Goal: Information Seeking & Learning: Check status

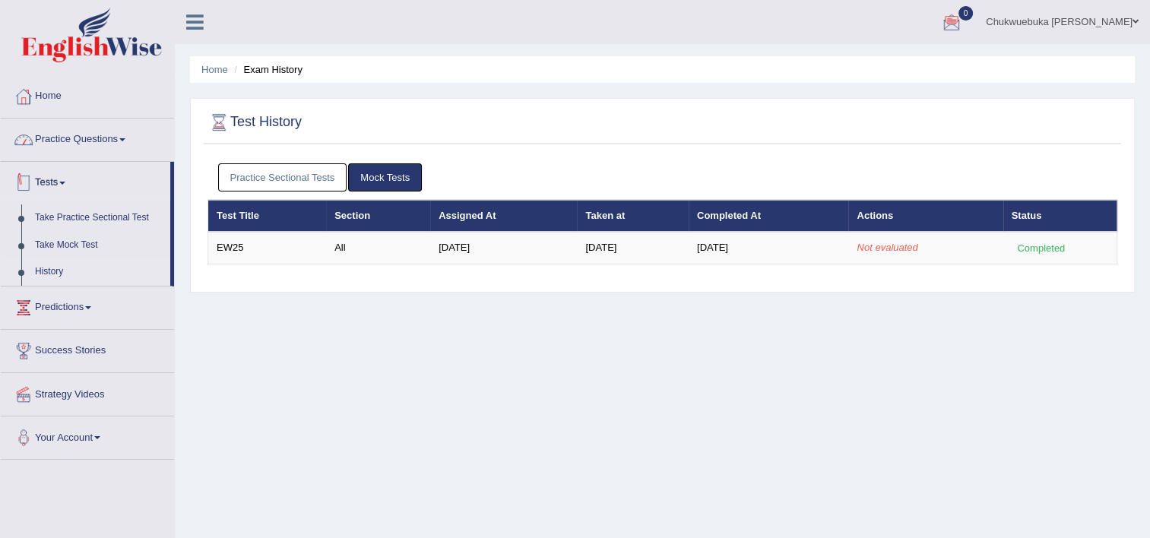
click at [97, 151] on link "Practice Questions" at bounding box center [87, 138] width 173 height 38
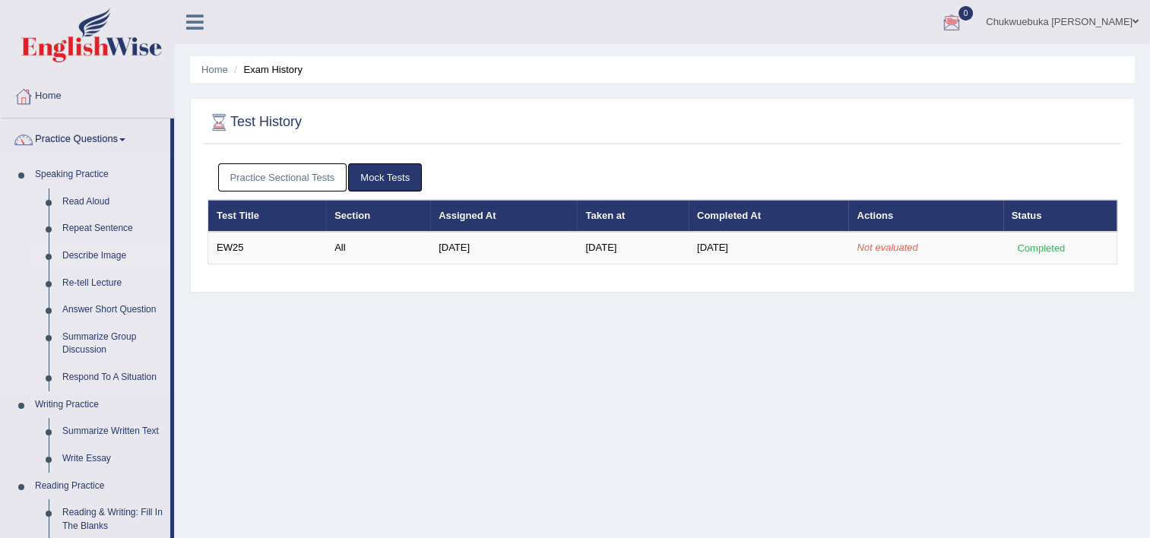
click at [94, 249] on link "Describe Image" at bounding box center [112, 255] width 115 height 27
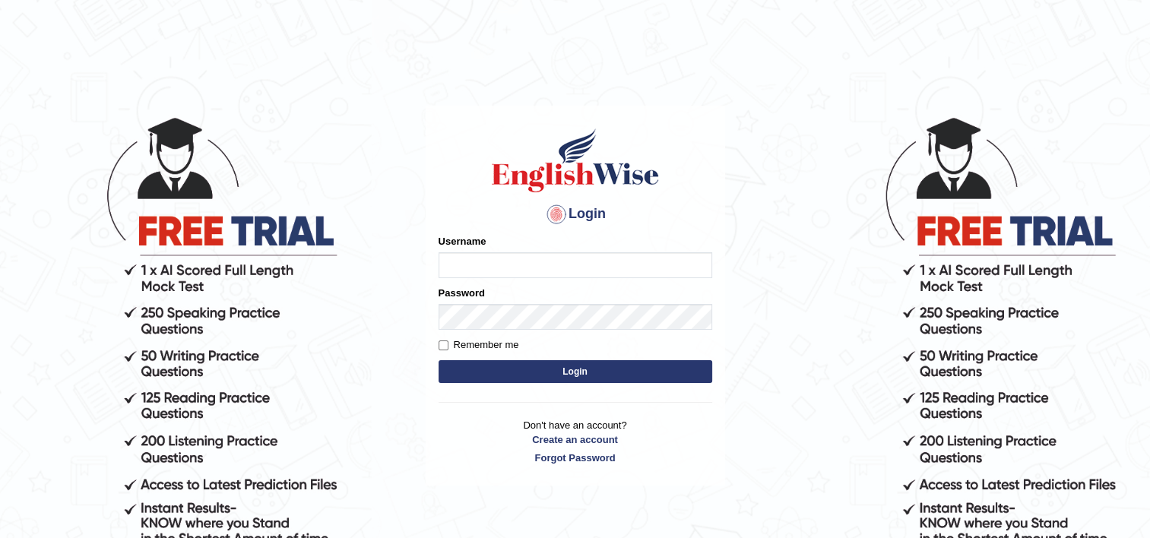
type input "David1995"
click at [581, 380] on button "Login" at bounding box center [576, 371] width 274 height 23
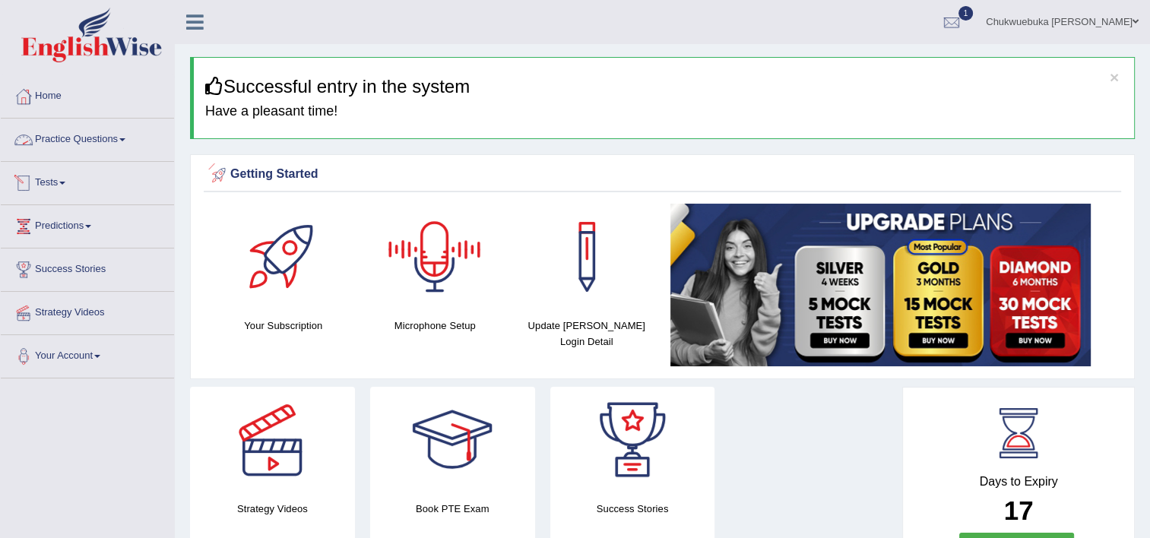
click at [134, 148] on link "Practice Questions" at bounding box center [87, 138] width 173 height 38
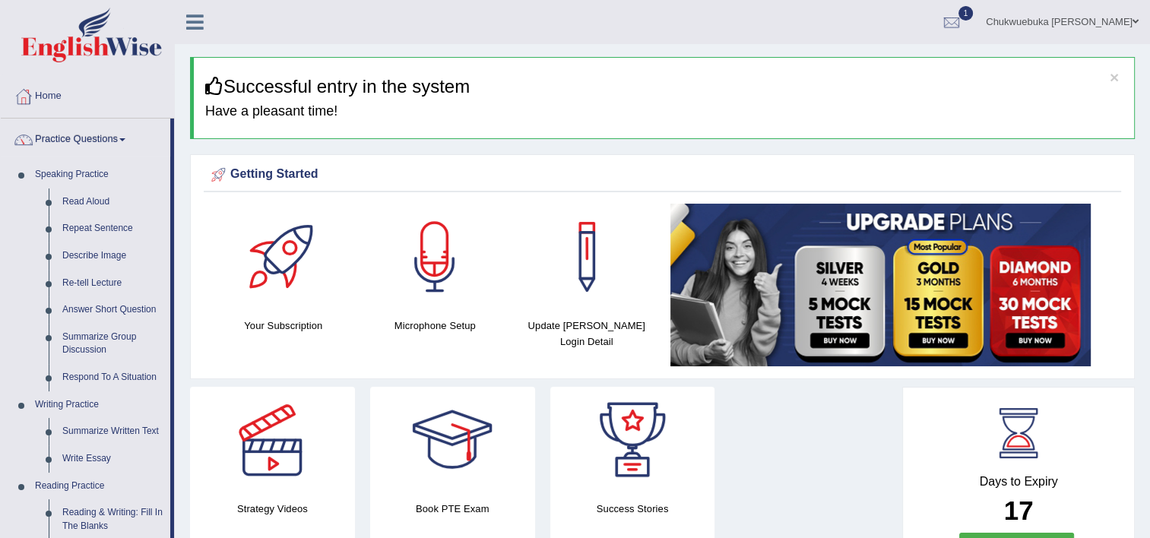
click at [76, 131] on link "Practice Questions" at bounding box center [86, 138] width 170 height 38
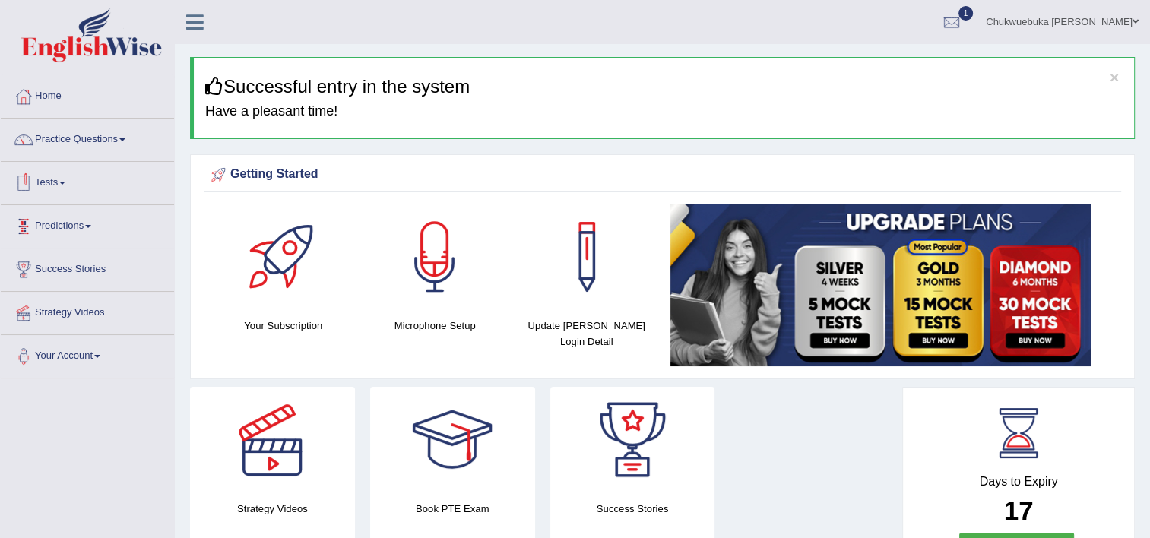
click at [45, 183] on link "Tests" at bounding box center [87, 181] width 173 height 38
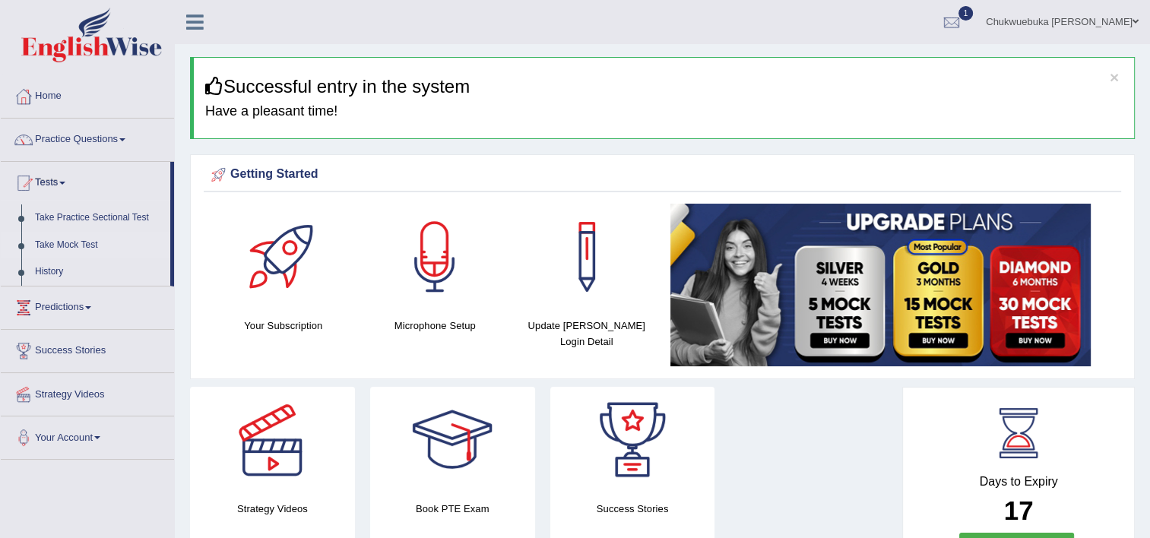
click at [55, 235] on link "Take Mock Test" at bounding box center [99, 245] width 142 height 27
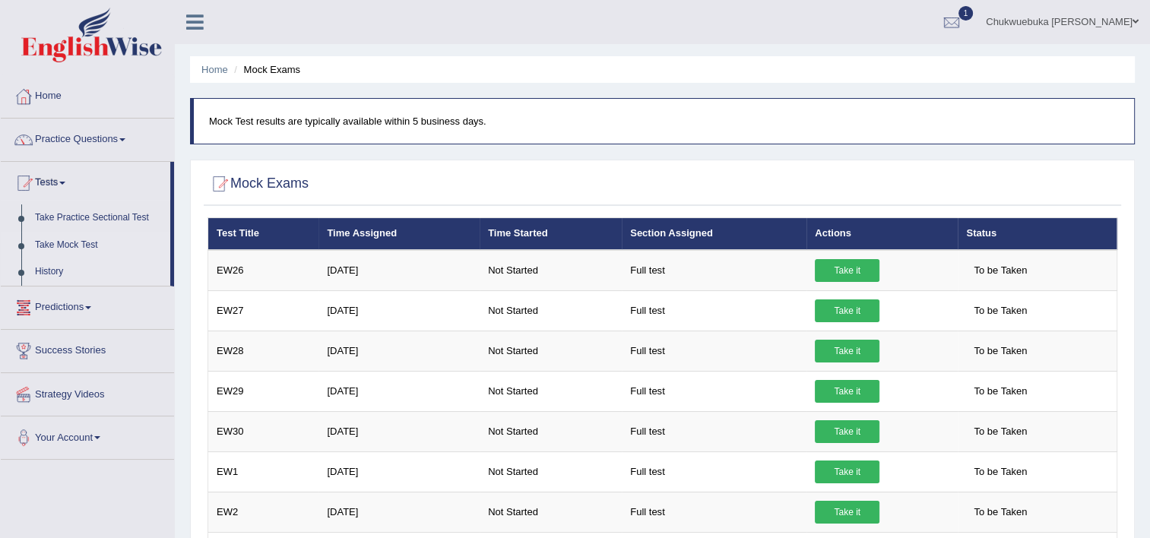
scroll to position [61, 0]
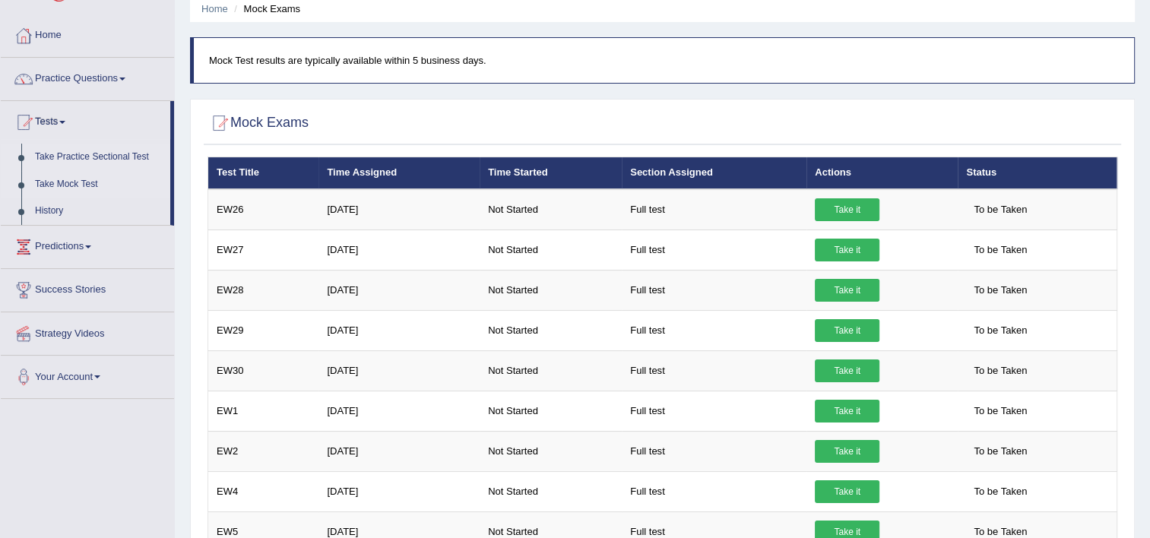
click at [77, 154] on link "Take Practice Sectional Test" at bounding box center [99, 157] width 142 height 27
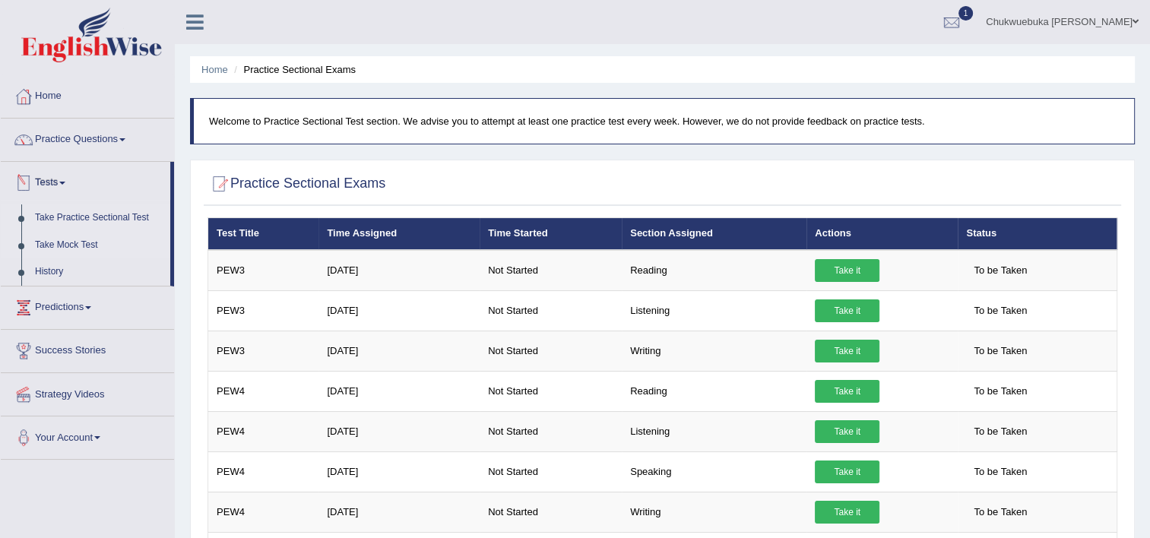
click at [46, 240] on link "Take Mock Test" at bounding box center [99, 245] width 142 height 27
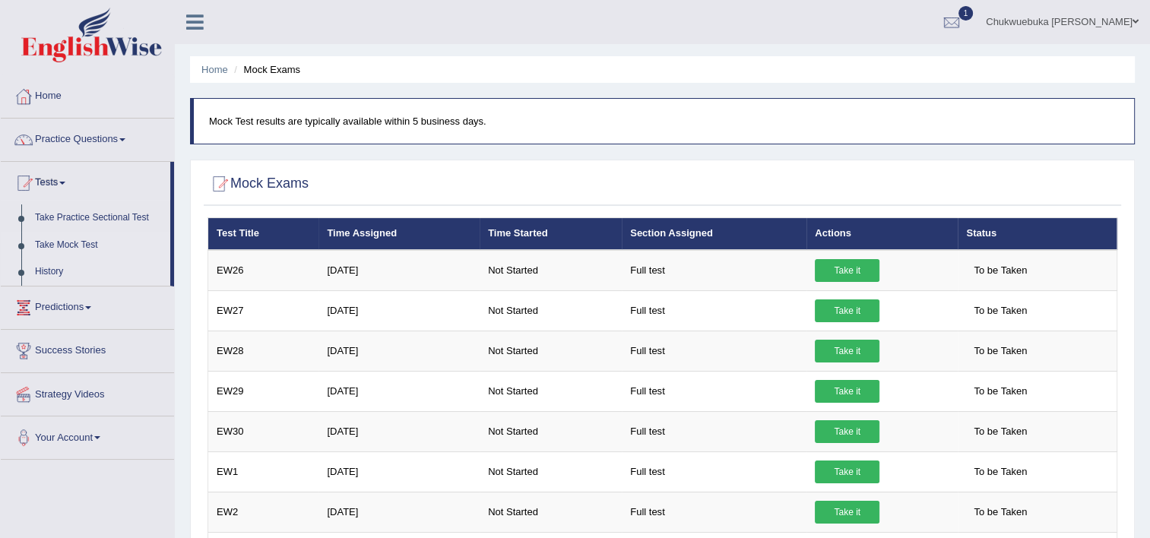
click at [50, 261] on link "History" at bounding box center [99, 271] width 142 height 27
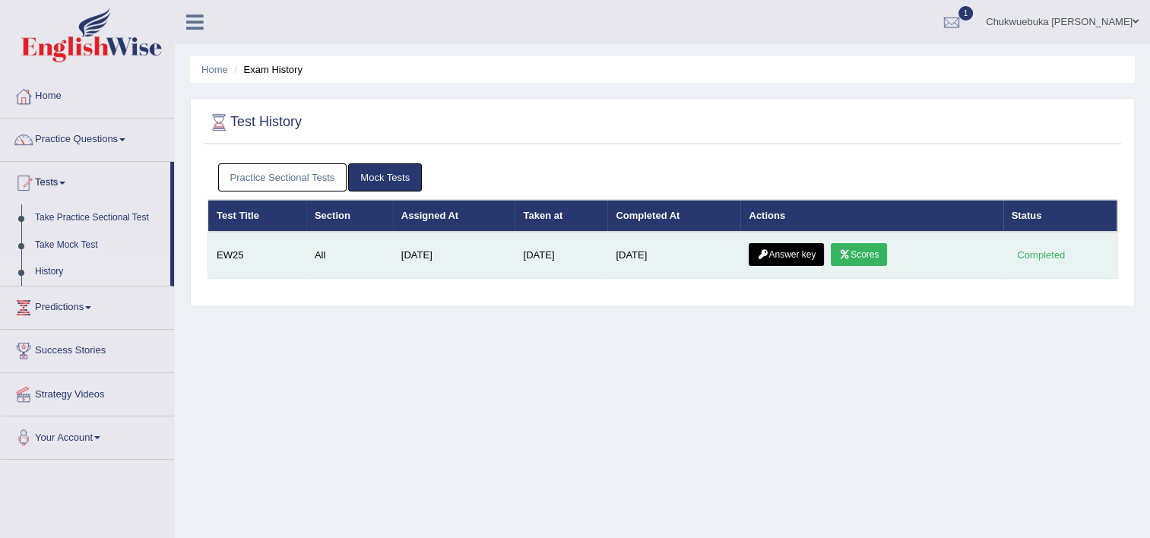
click at [816, 250] on link "Answer key" at bounding box center [786, 254] width 75 height 23
click at [786, 258] on link "Answer key" at bounding box center [786, 254] width 75 height 23
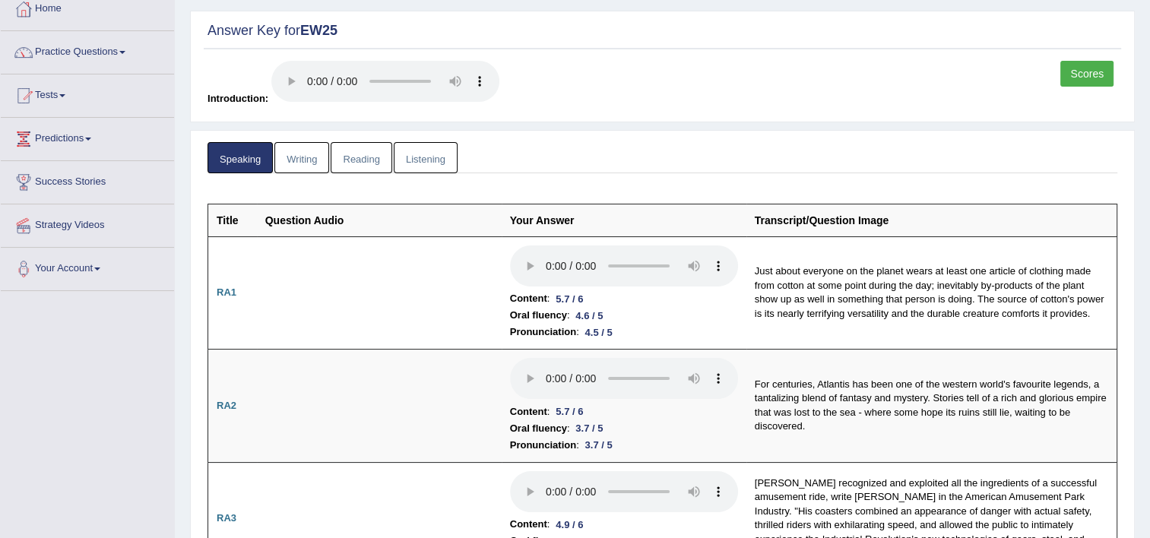
scroll to position [88, 0]
click at [298, 151] on link "Writing" at bounding box center [301, 156] width 55 height 31
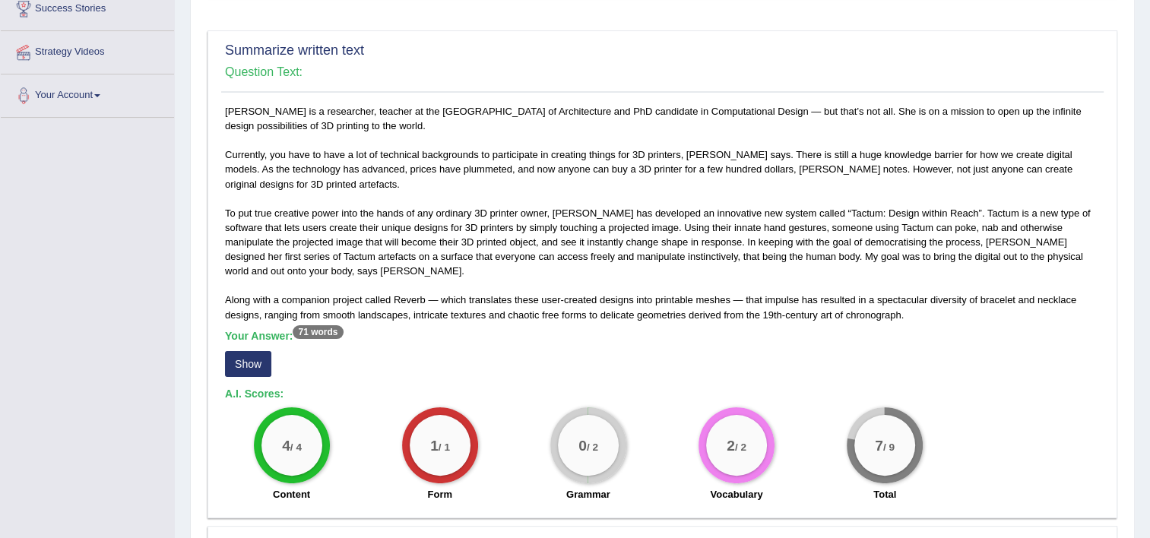
scroll to position [258, 0]
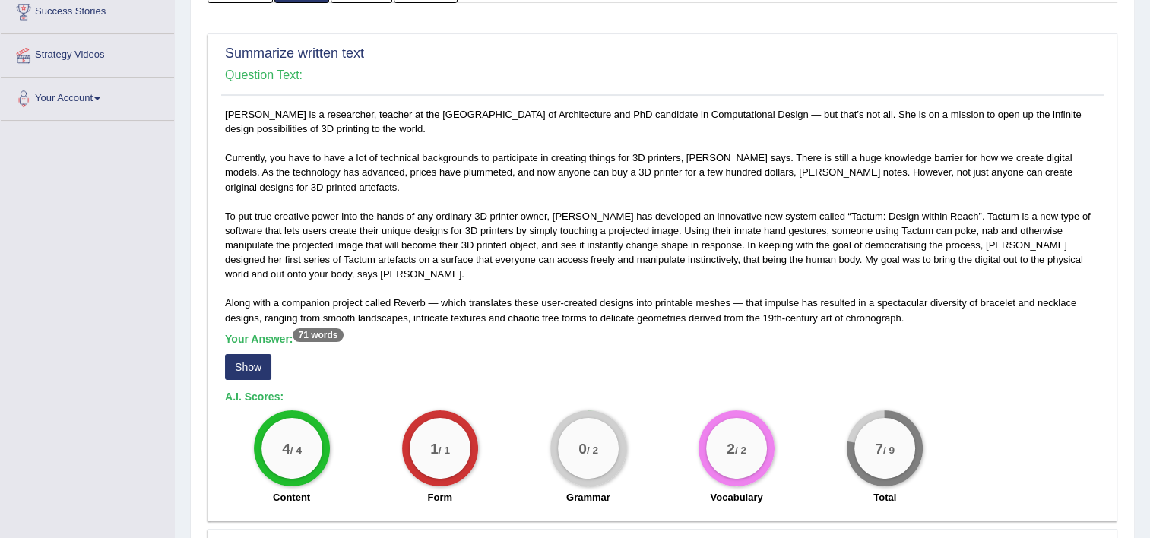
click at [249, 368] on button "Show" at bounding box center [248, 367] width 46 height 26
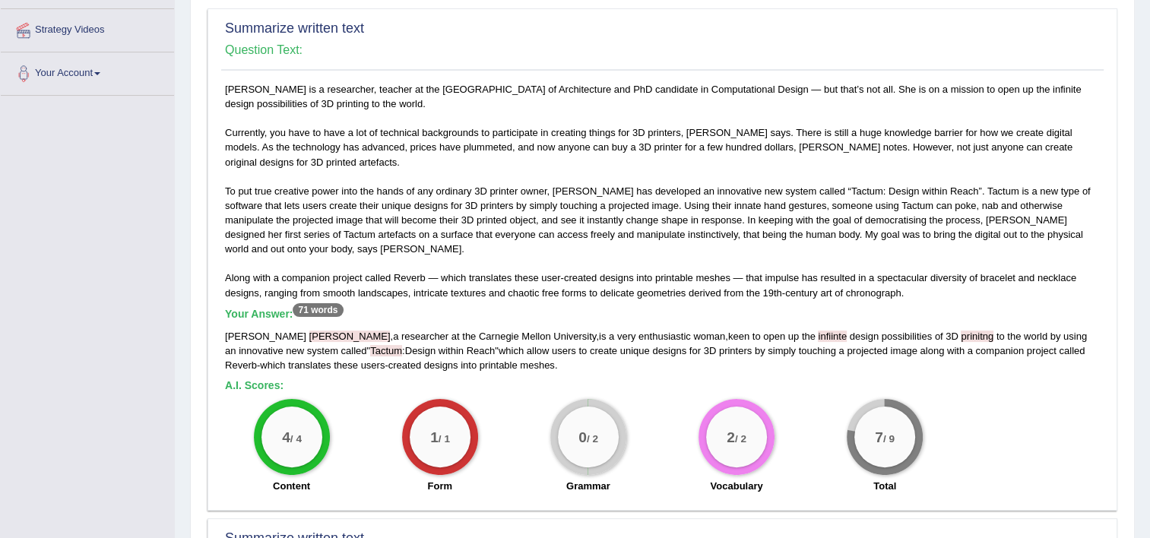
scroll to position [424, 0]
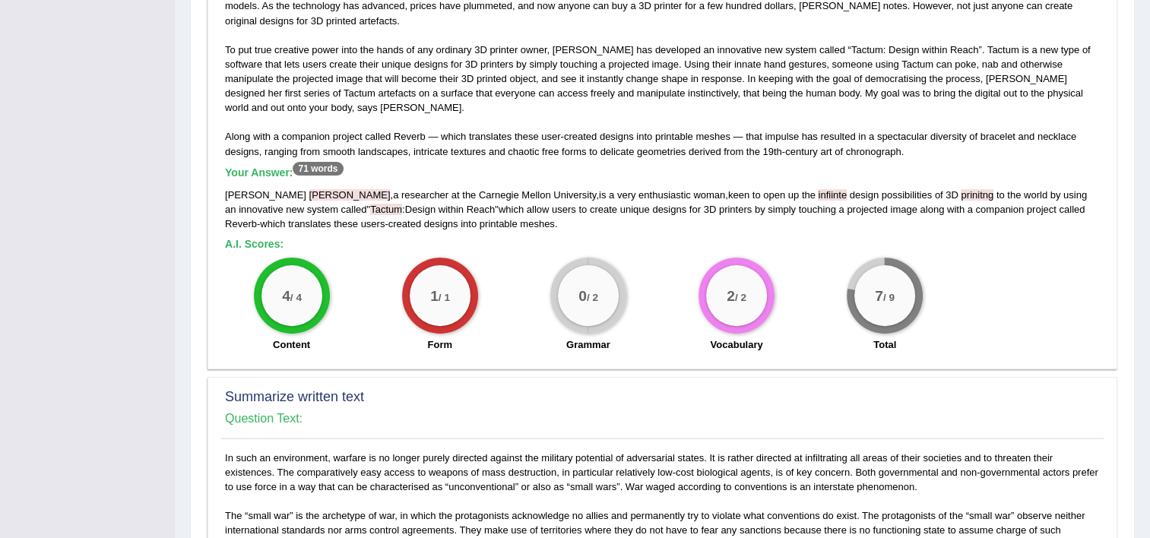
click at [309, 189] on span "[PERSON_NAME]" at bounding box center [349, 194] width 81 height 11
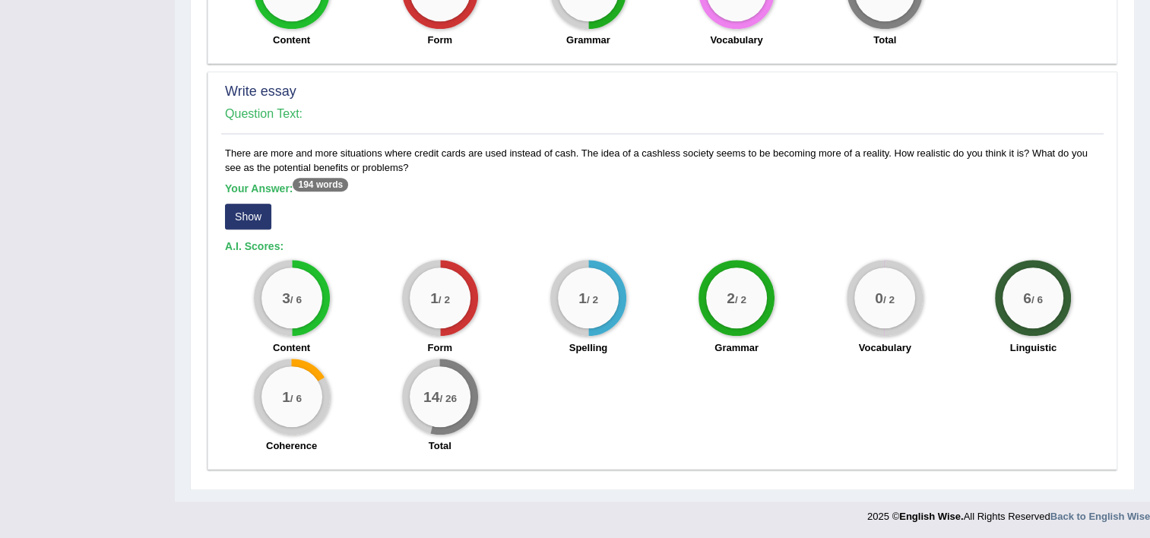
scroll to position [1111, 0]
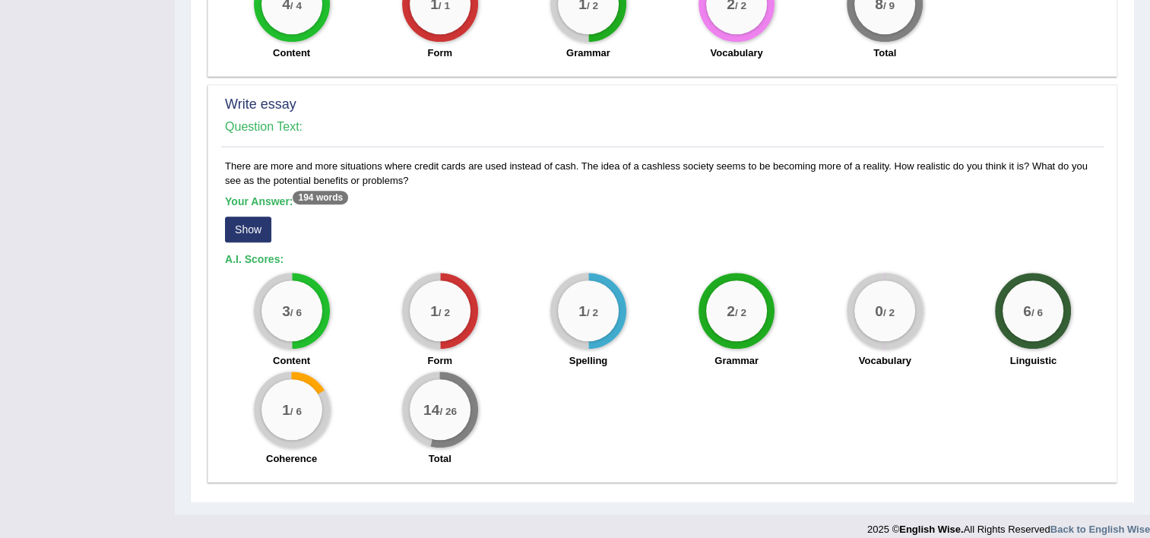
click at [261, 220] on button "Show" at bounding box center [248, 230] width 46 height 26
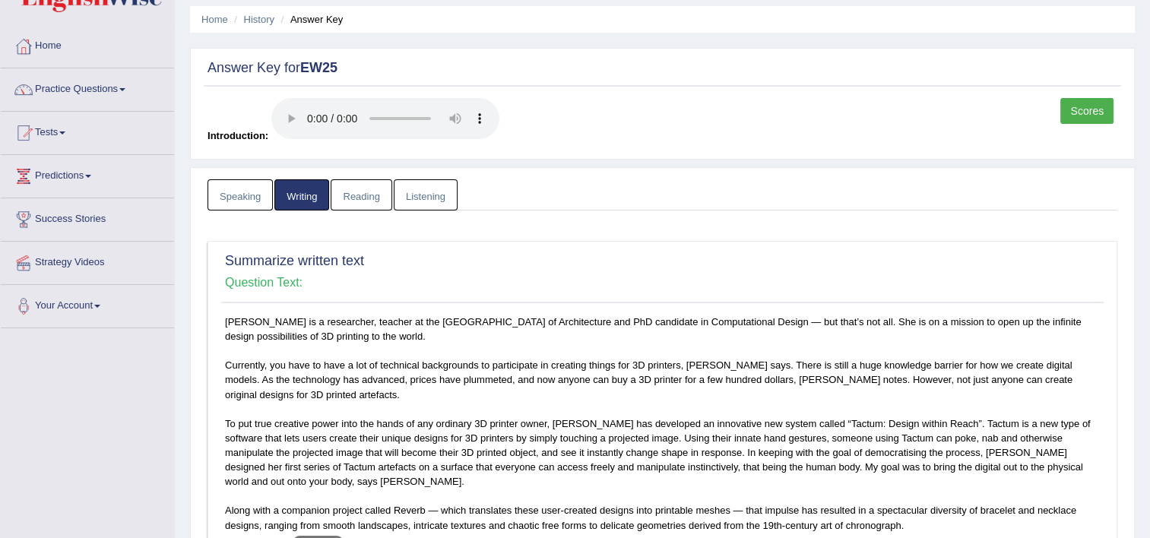
scroll to position [0, 0]
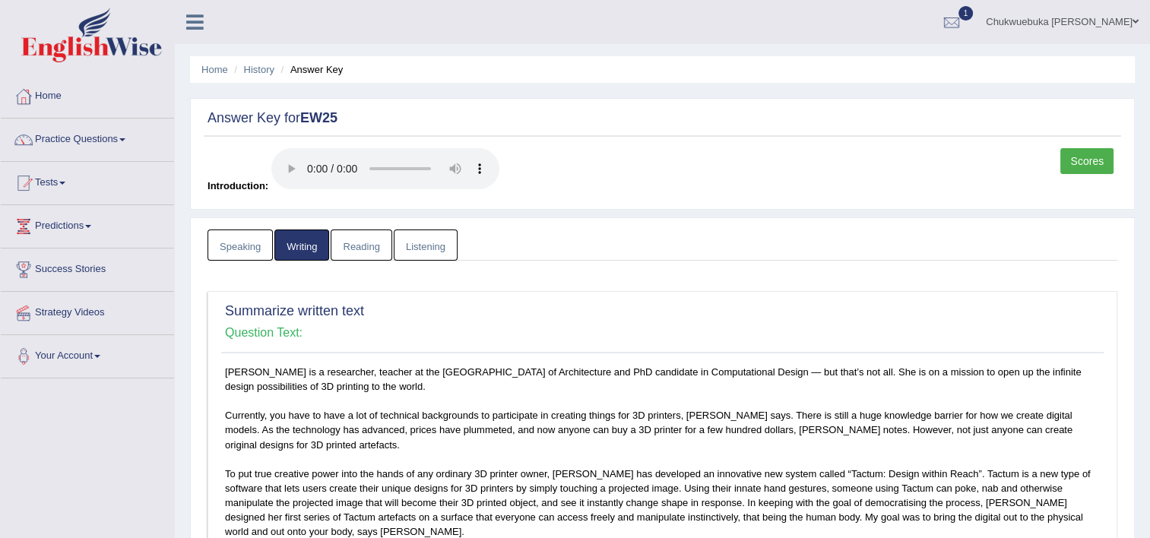
click at [361, 246] on link "Reading" at bounding box center [361, 245] width 61 height 31
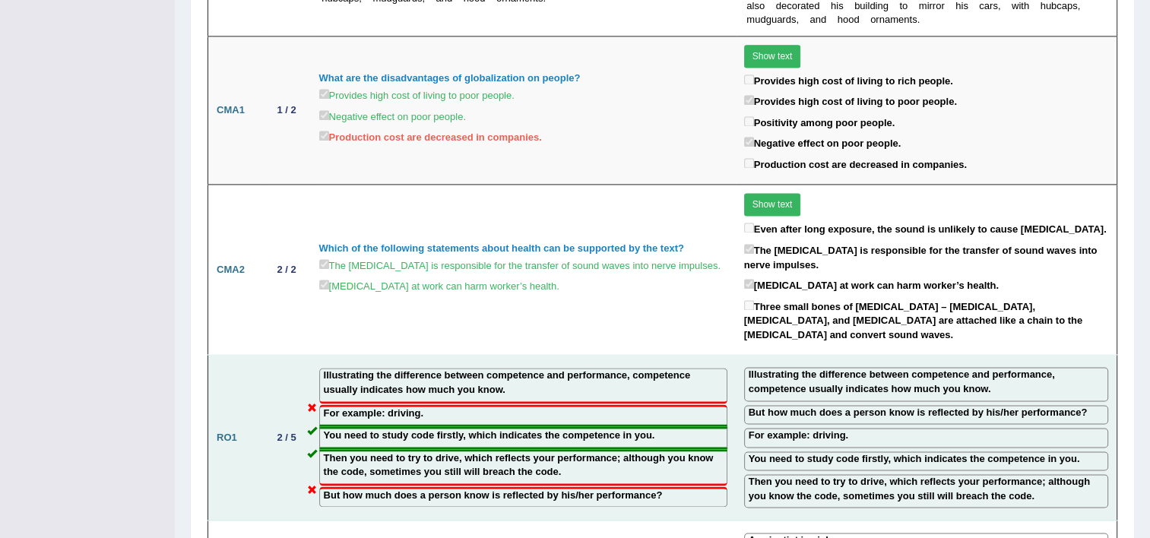
scroll to position [2108, 0]
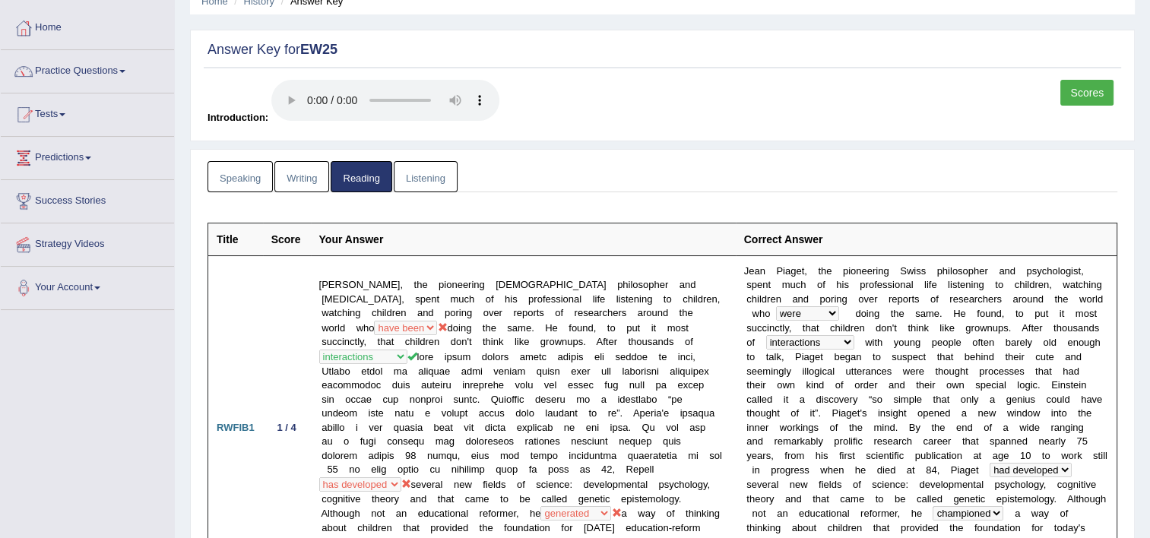
scroll to position [66, 0]
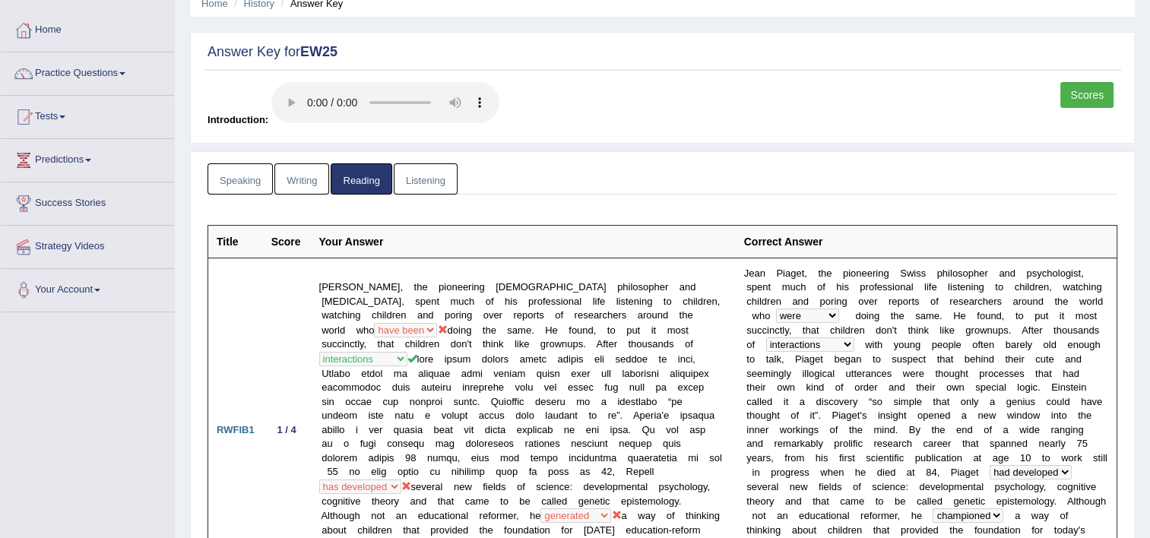
click at [414, 179] on link "Listening" at bounding box center [426, 178] width 64 height 31
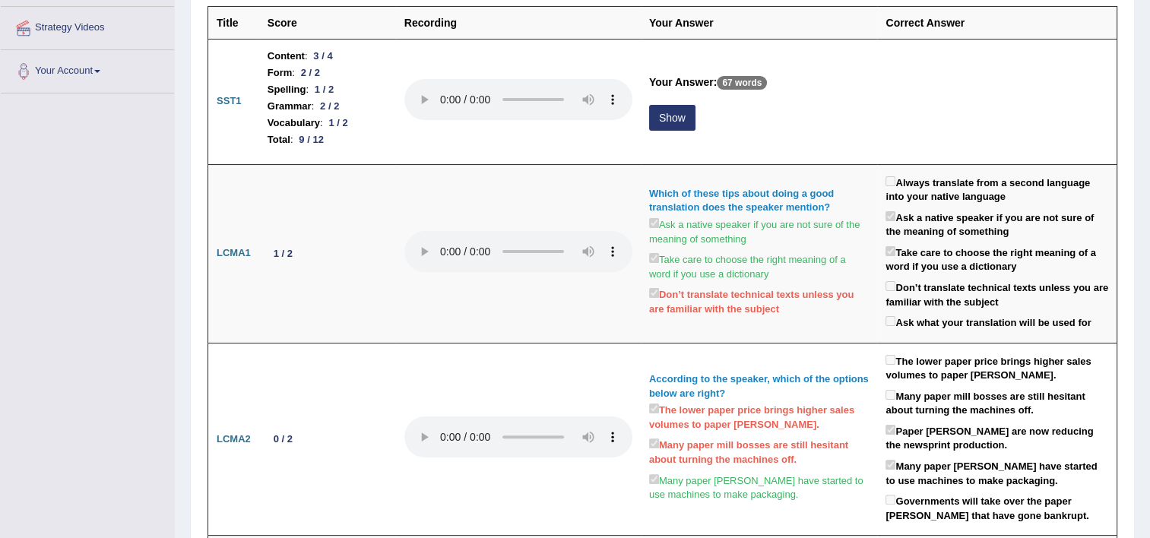
scroll to position [0, 0]
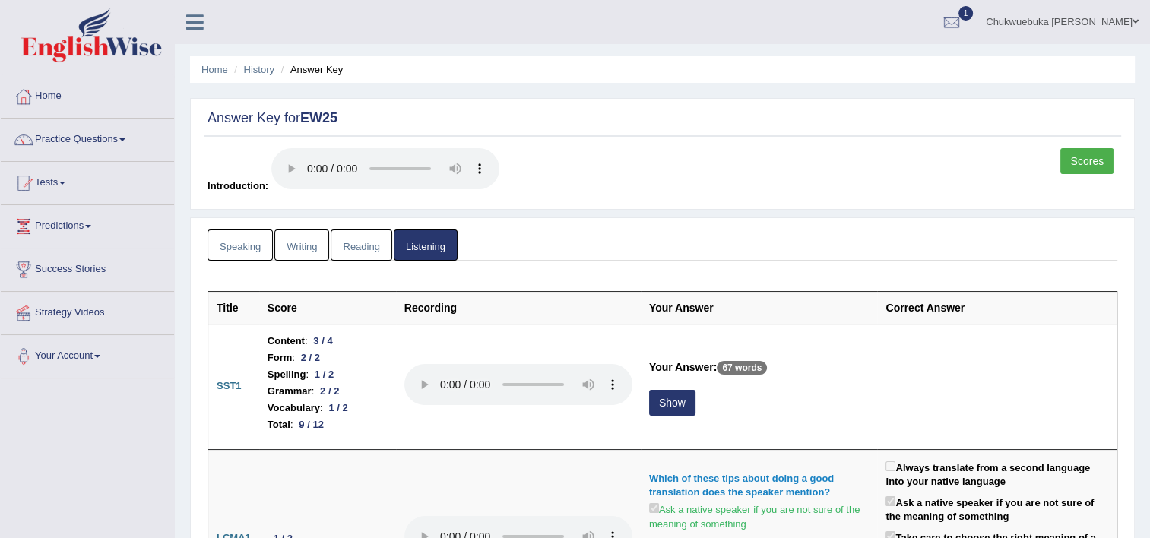
click at [255, 249] on link "Speaking" at bounding box center [240, 245] width 65 height 31
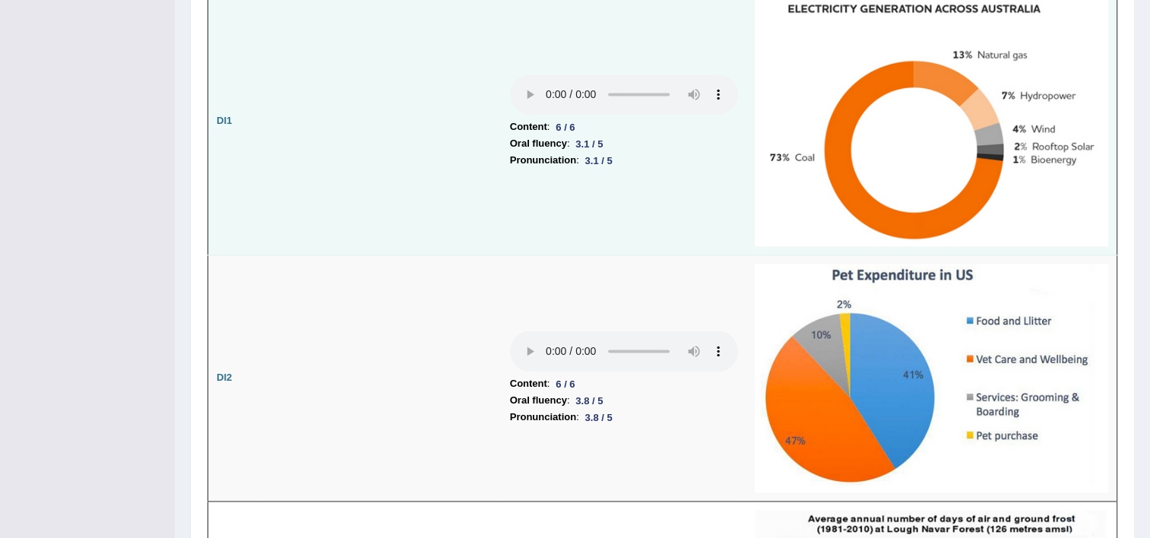
scroll to position [2077, 0]
